Goal: Information Seeking & Learning: Understand process/instructions

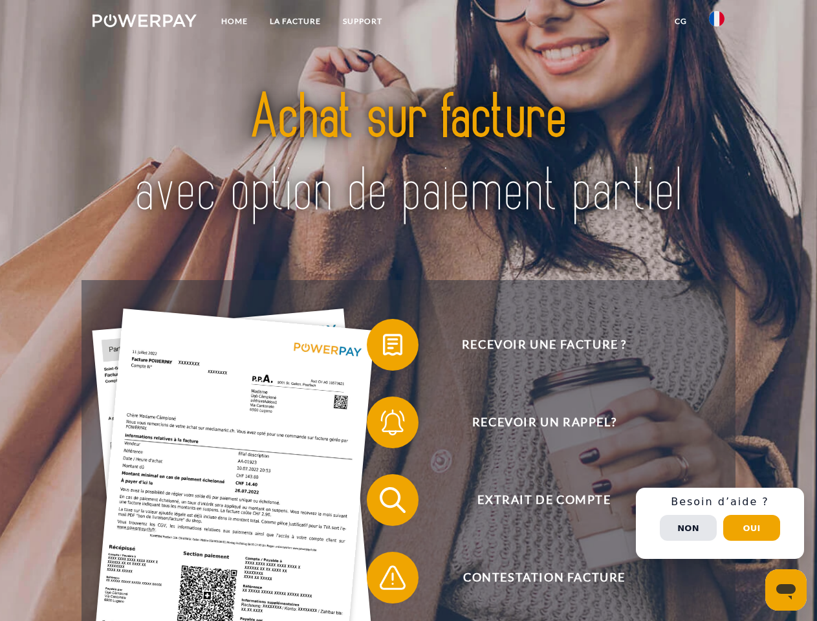
click at [144, 23] on img at bounding box center [145, 20] width 104 height 13
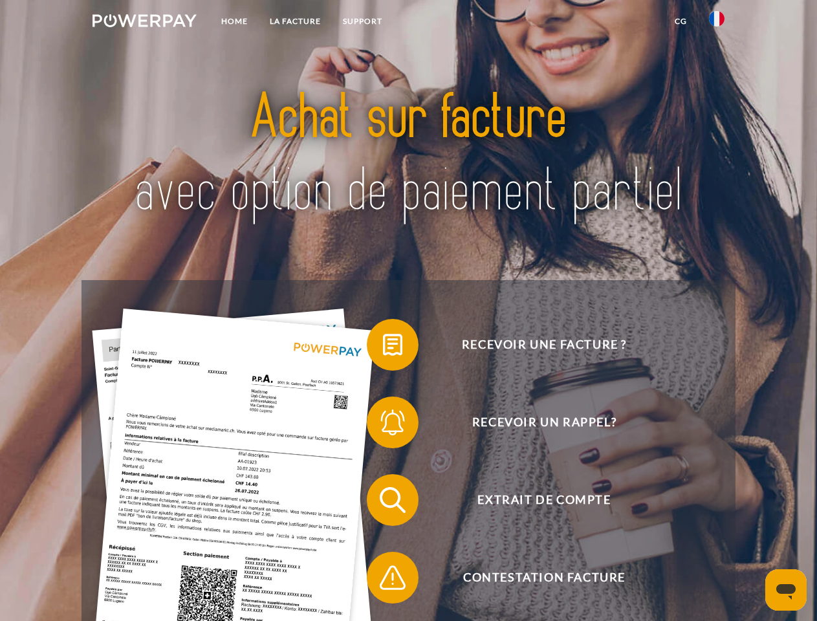
click at [717, 23] on img at bounding box center [717, 19] width 16 height 16
click at [681, 21] on link "CG" at bounding box center [681, 21] width 34 height 23
click at [383, 347] on span at bounding box center [373, 344] width 65 height 65
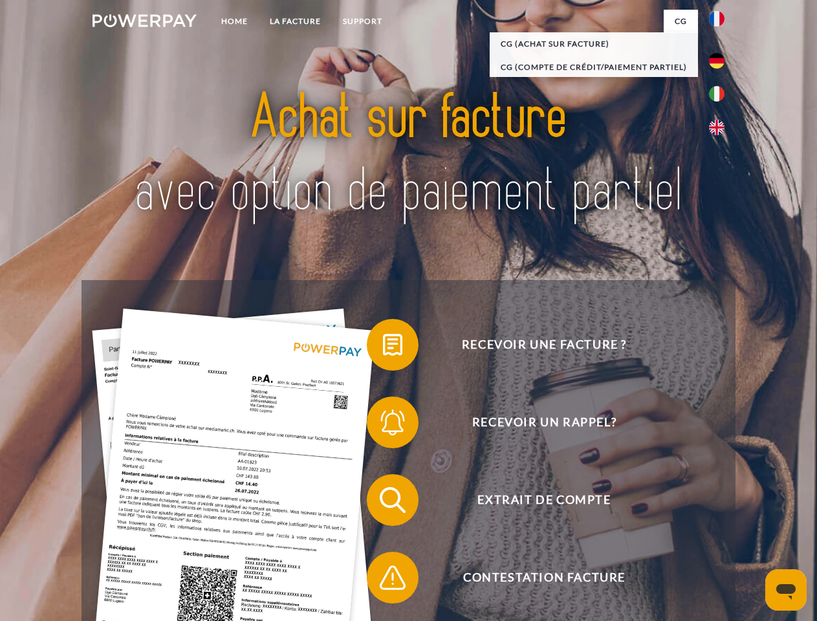
click at [383, 425] on span at bounding box center [373, 422] width 65 height 65
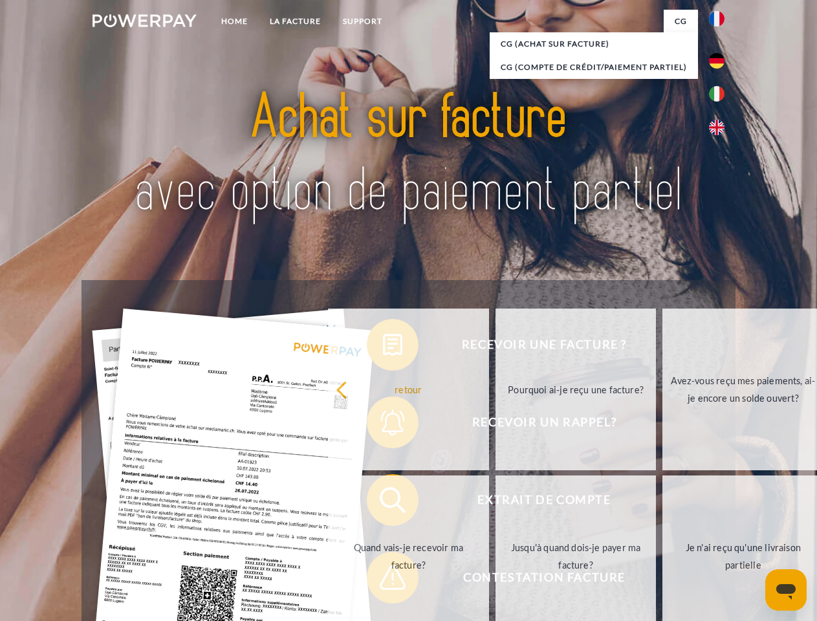
click at [496, 503] on link "Jusqu'à quand dois-je payer ma facture?" at bounding box center [576, 557] width 161 height 162
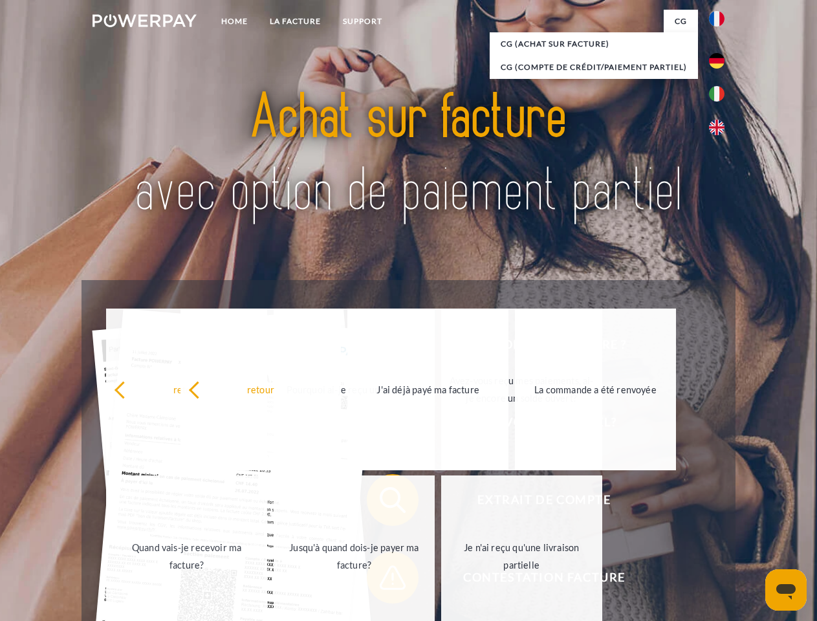
click at [383, 580] on span at bounding box center [373, 577] width 65 height 65
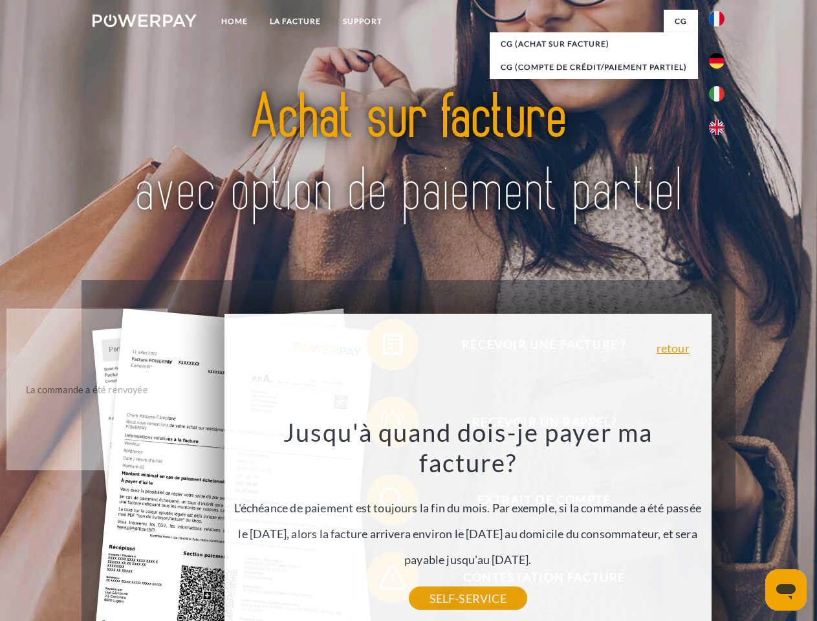
click at [720, 523] on div "Recevoir une facture ? Recevoir un rappel? Extrait de compte retour" at bounding box center [408, 539] width 653 height 518
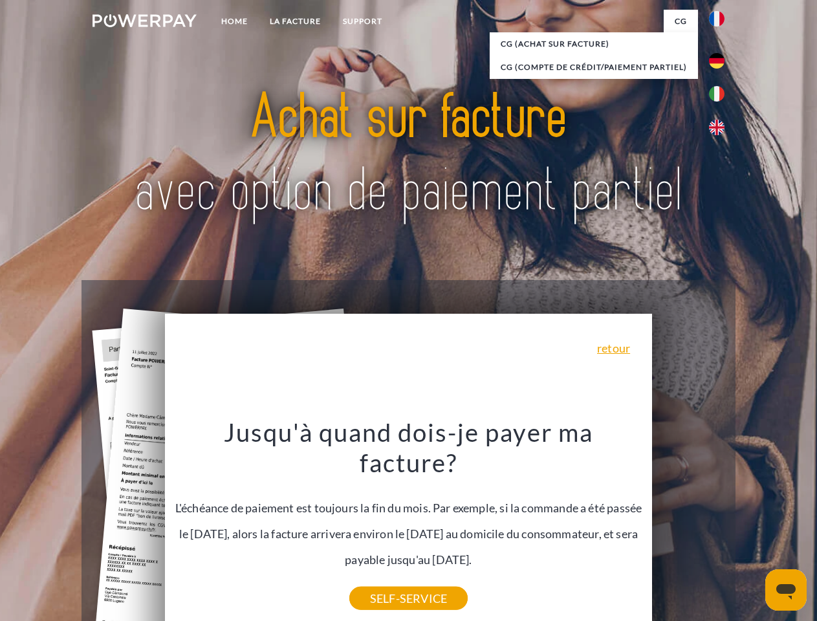
click at [688, 526] on span "Extrait de compte" at bounding box center [544, 500] width 317 height 52
click at [752, 528] on header "Home LA FACTURE Support" at bounding box center [408, 446] width 817 height 893
